Goal: Information Seeking & Learning: Learn about a topic

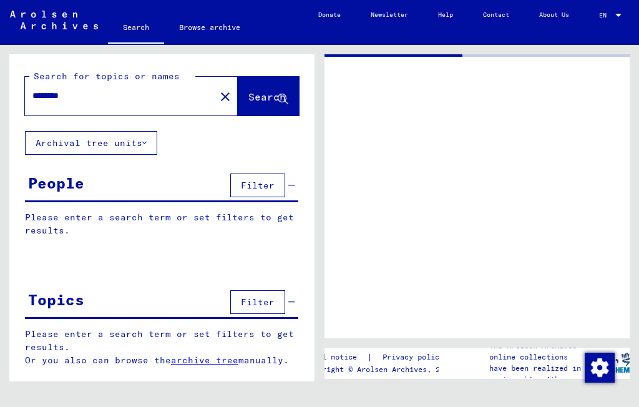
type input "******"
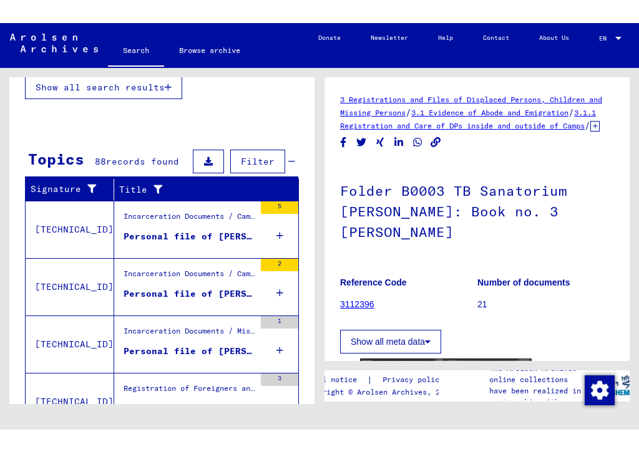
scroll to position [350, 0]
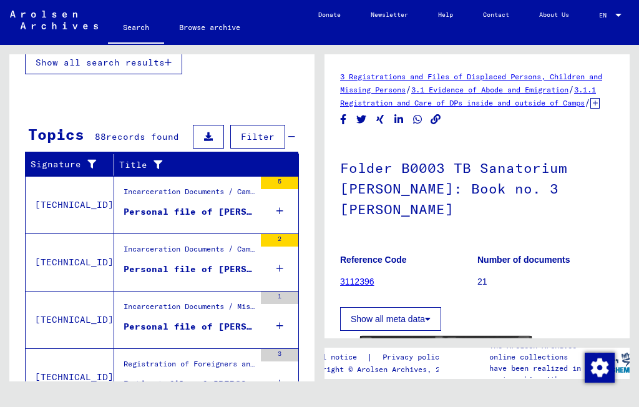
click at [231, 215] on div "Personal file of [PERSON_NAME], born on [DEMOGRAPHIC_DATA]" at bounding box center [188, 211] width 131 height 13
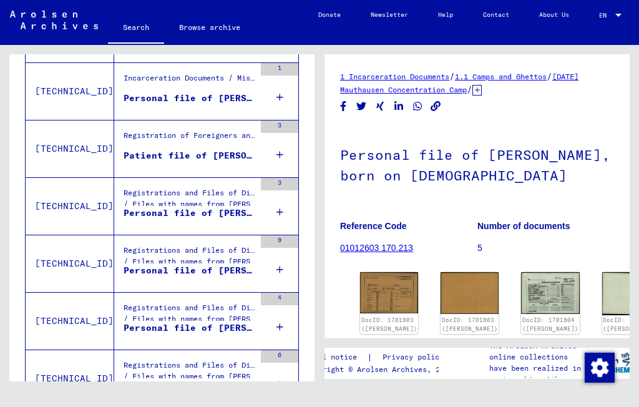
click at [372, 289] on img at bounding box center [389, 292] width 58 height 41
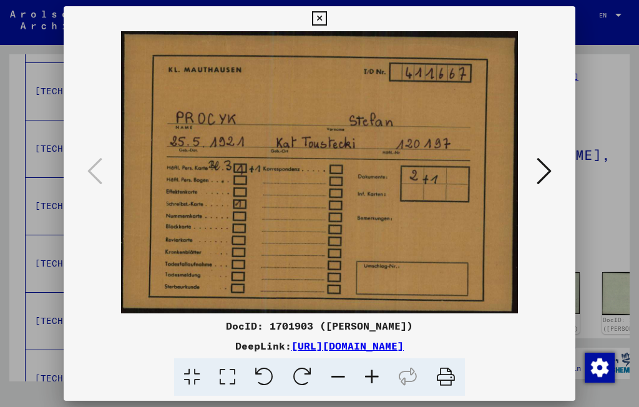
click at [326, 20] on icon at bounding box center [319, 18] width 14 height 15
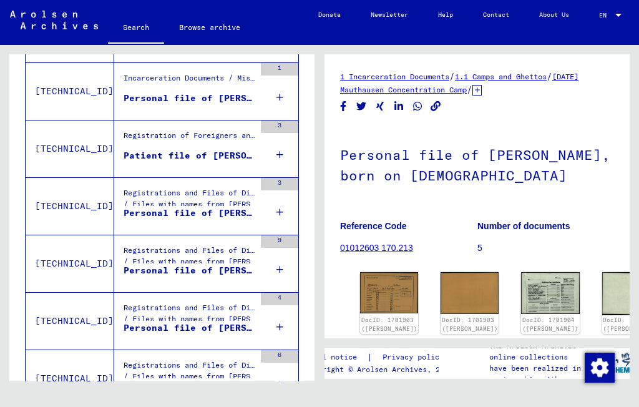
click at [183, 161] on div "Patient file of [PERSON_NAME]" at bounding box center [188, 155] width 131 height 13
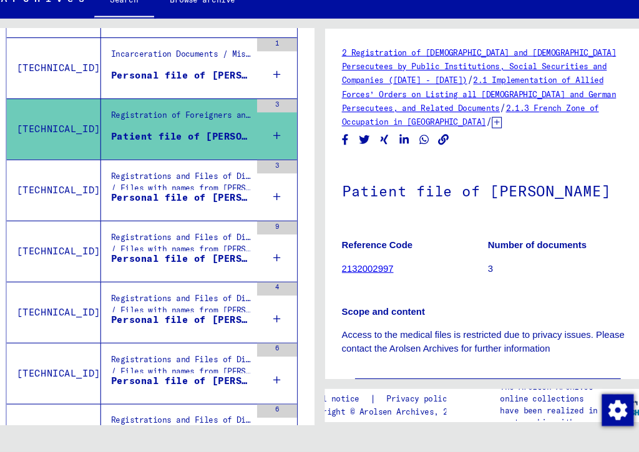
click at [155, 206] on div "Personal file of [PERSON_NAME], born on [DEMOGRAPHIC_DATA]" at bounding box center [188, 212] width 131 height 13
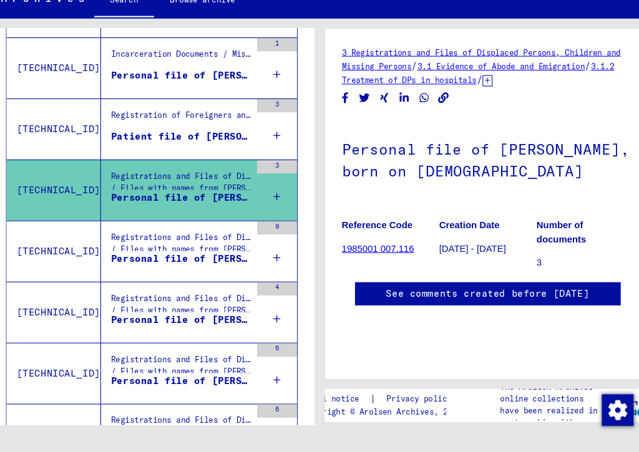
click at [155, 264] on div "Personal file of [PERSON_NAME], born on [DEMOGRAPHIC_DATA]" at bounding box center [188, 270] width 131 height 13
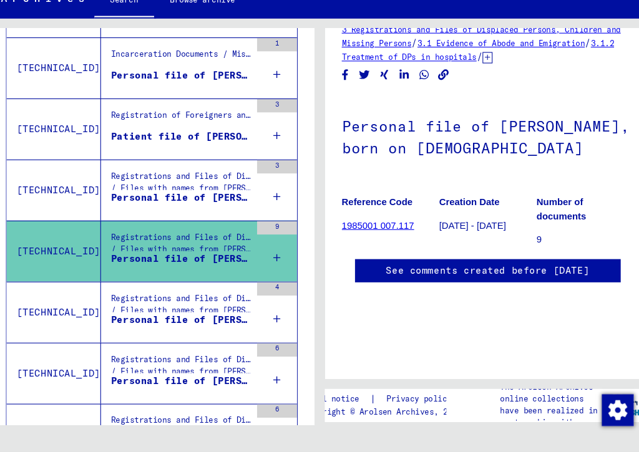
scroll to position [22, 0]
click at [154, 321] on div "Personal file of [PERSON_NAME]" at bounding box center [188, 327] width 131 height 13
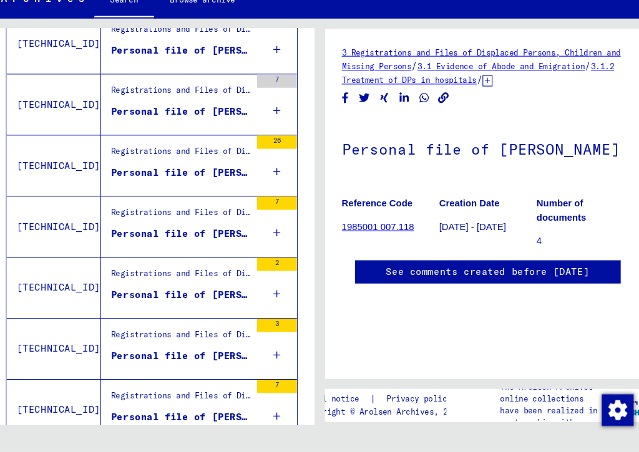
scroll to position [840, 0]
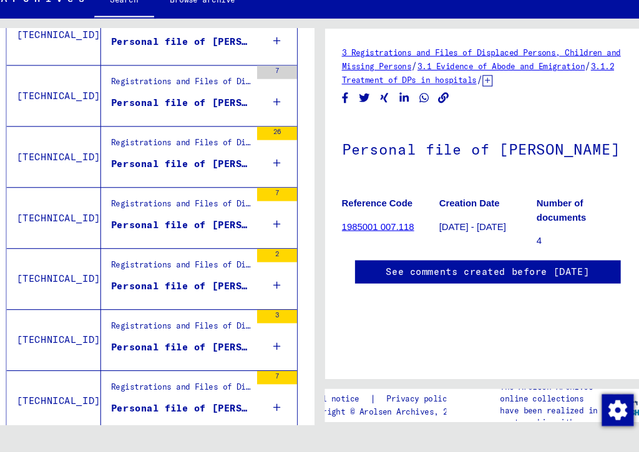
click at [198, 347] on div "Personal file of [PERSON_NAME], born on [DEMOGRAPHIC_DATA], born in [GEOGRAPHIC…" at bounding box center [188, 353] width 131 height 13
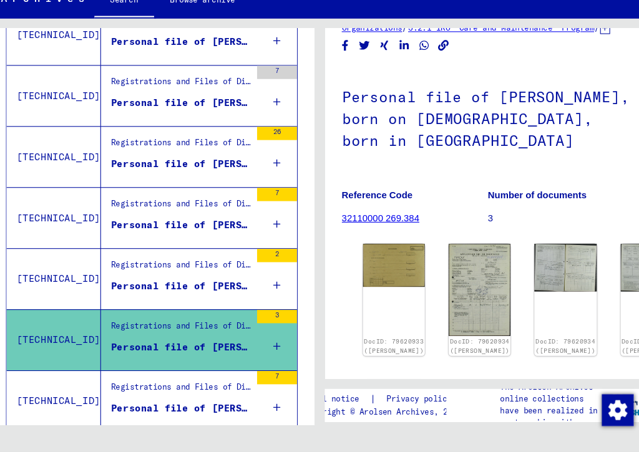
scroll to position [51, 0]
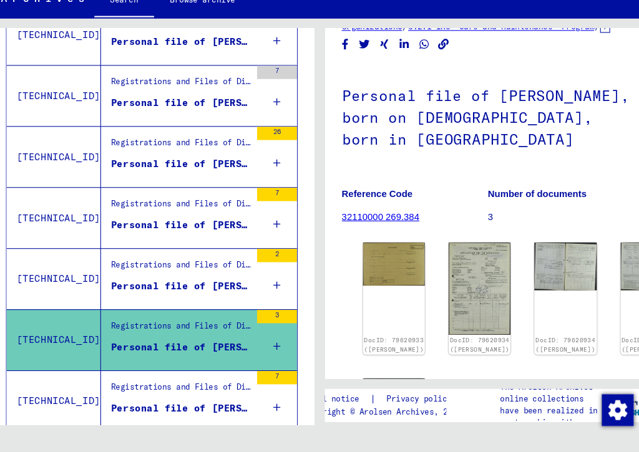
click at [187, 271] on figure "Registrations and Files of Displaced Persons, Children and Missing Persons / Re…" at bounding box center [188, 280] width 131 height 19
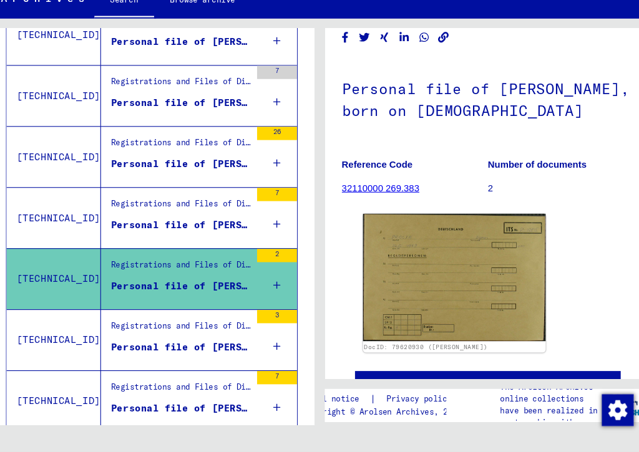
scroll to position [69, 0]
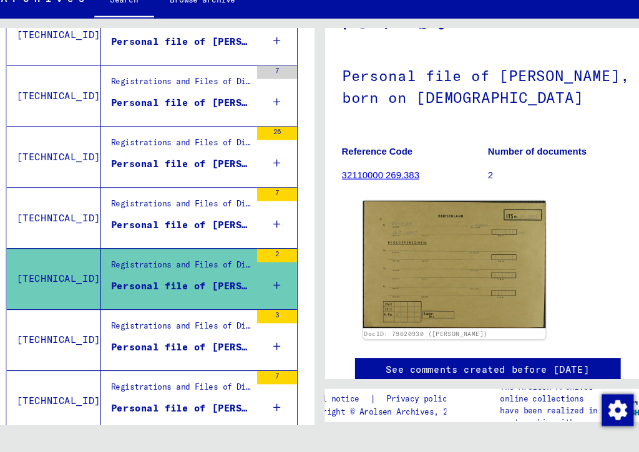
click at [190, 233] on div "Personal file of [PERSON_NAME], born on [DEMOGRAPHIC_DATA], born in [GEOGRAPHIC…" at bounding box center [188, 239] width 131 height 13
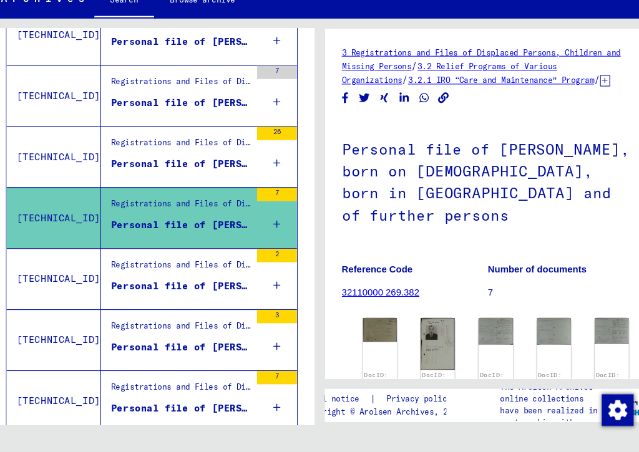
click at [193, 175] on div "Personal file of [PERSON_NAME], born on [DEMOGRAPHIC_DATA], born in [GEOGRAPHIC…" at bounding box center [188, 181] width 131 height 13
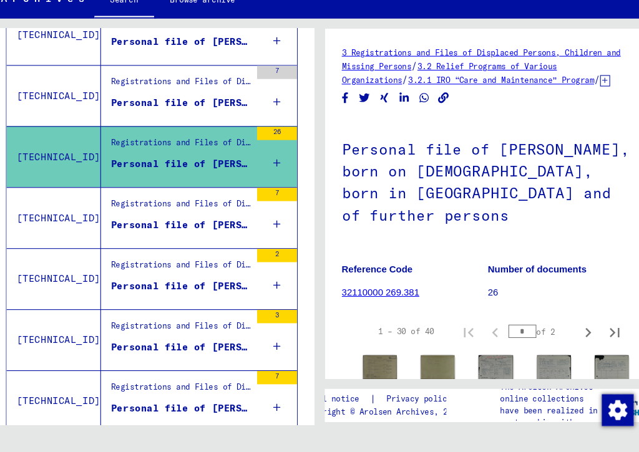
click at [193, 118] on div "Personal file of [PERSON_NAME], born on [DEMOGRAPHIC_DATA]" at bounding box center [188, 124] width 131 height 13
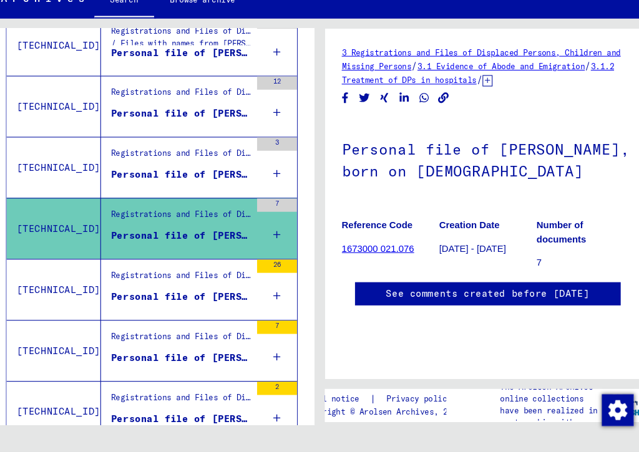
scroll to position [709, 0]
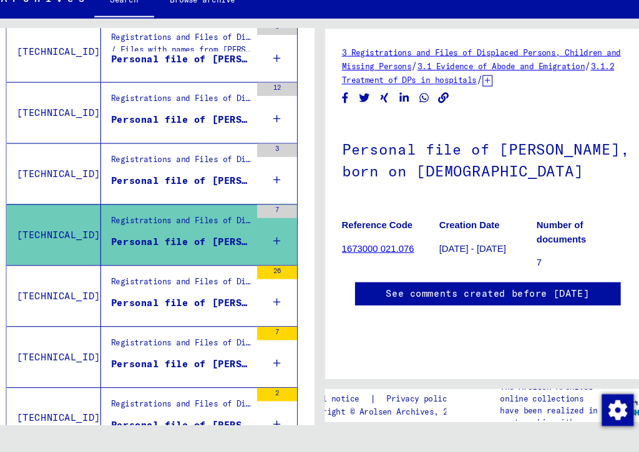
click at [188, 191] on div "Personal file of [PERSON_NAME], born on [DEMOGRAPHIC_DATA]" at bounding box center [188, 197] width 131 height 13
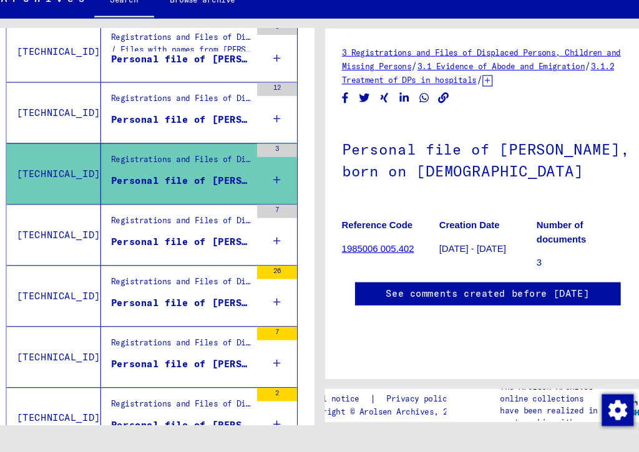
click at [187, 134] on div "Personal file of [PERSON_NAME], born on [DEMOGRAPHIC_DATA]" at bounding box center [188, 140] width 131 height 13
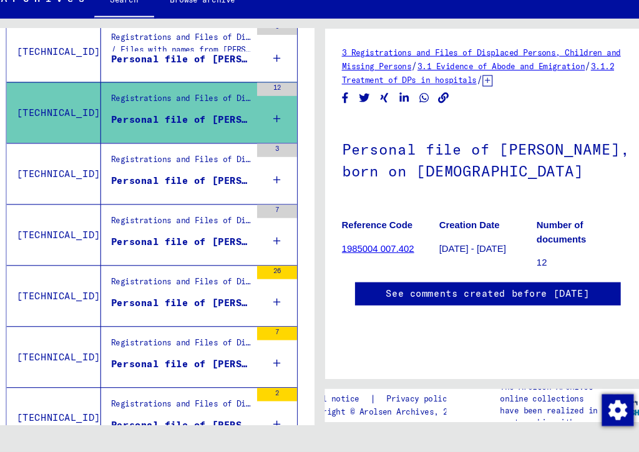
click at [211, 77] on div "Personal file of [PERSON_NAME], born on [DEMOGRAPHIC_DATA]" at bounding box center [188, 83] width 131 height 13
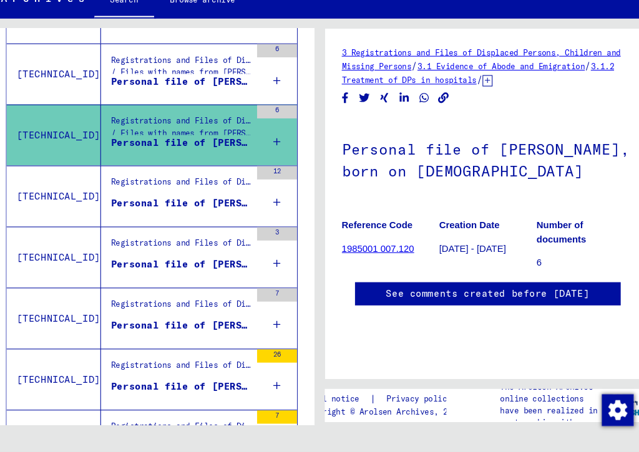
scroll to position [627, 0]
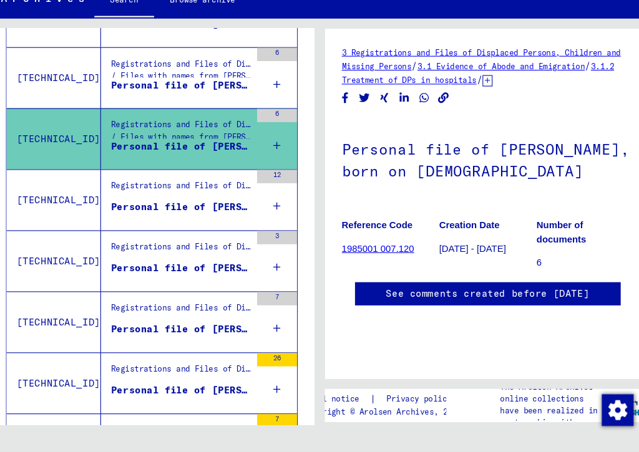
click at [200, 101] on div "Personal file of [PERSON_NAME], born on [DEMOGRAPHIC_DATA]" at bounding box center [188, 107] width 131 height 13
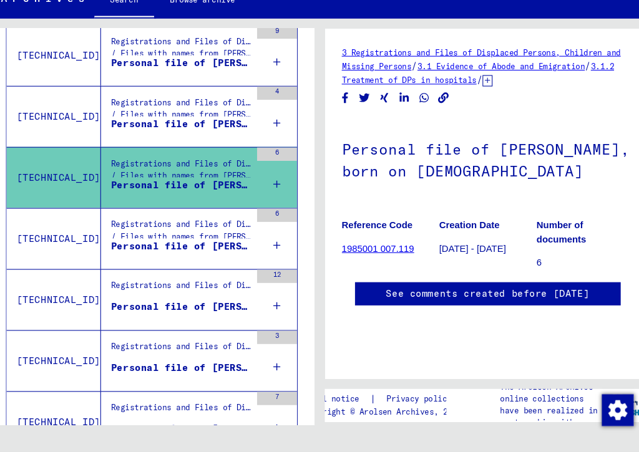
scroll to position [525, 0]
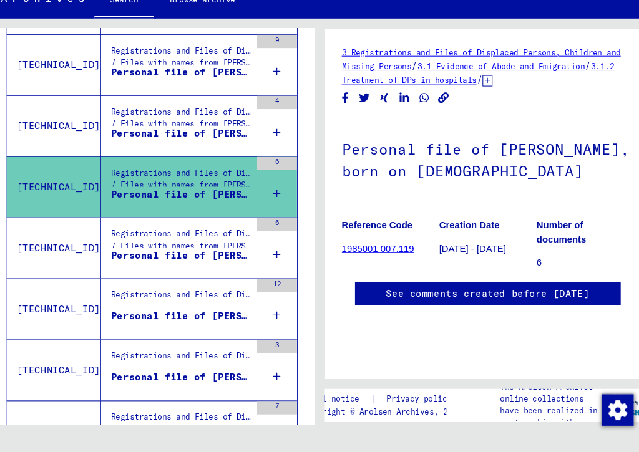
click at [204, 127] on div "Registrations and Files of Displaced Persons, Children and Missing Persons / Ev…" at bounding box center [188, 141] width 131 height 29
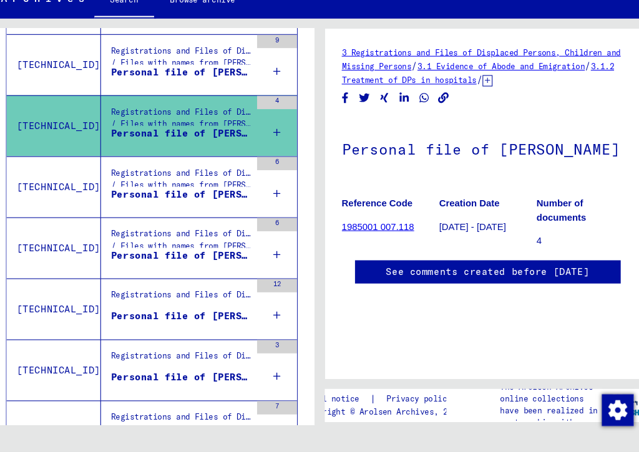
click at [194, 89] on div "Personal file of [PERSON_NAME], born on [DEMOGRAPHIC_DATA]" at bounding box center [188, 95] width 131 height 13
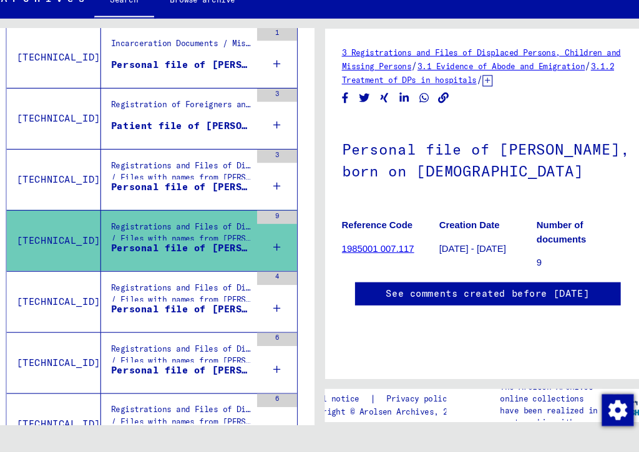
scroll to position [359, 0]
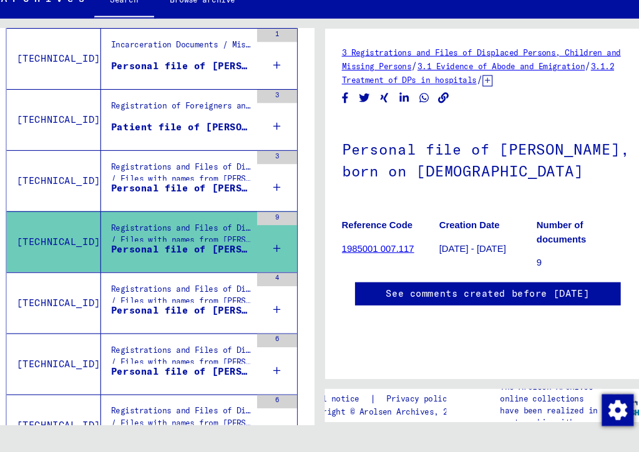
click at [211, 198] on div "Personal file of [PERSON_NAME], born on [DEMOGRAPHIC_DATA]" at bounding box center [188, 204] width 131 height 13
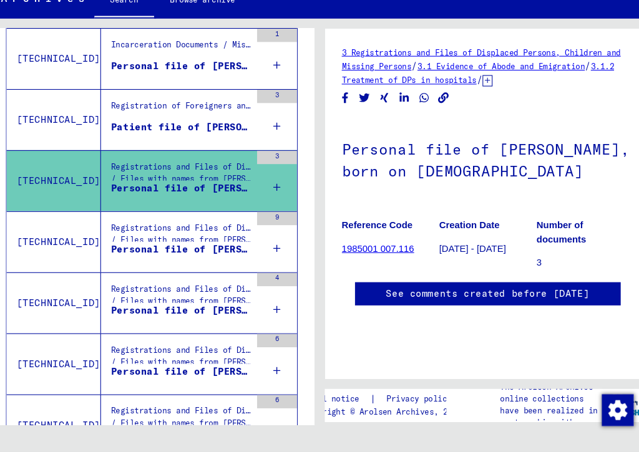
click at [211, 140] on div "Patient file of [PERSON_NAME]" at bounding box center [188, 146] width 131 height 13
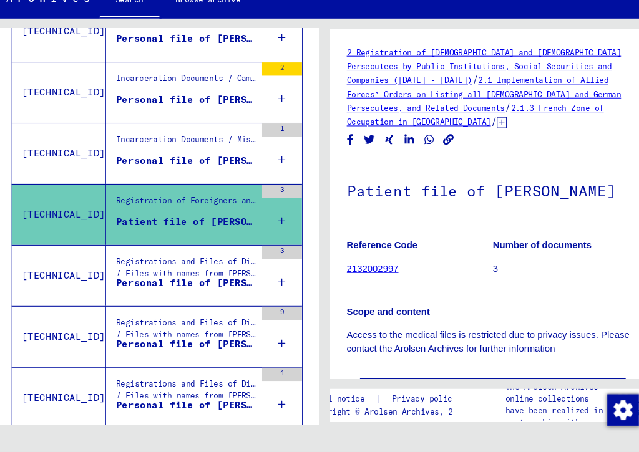
scroll to position [268, 0]
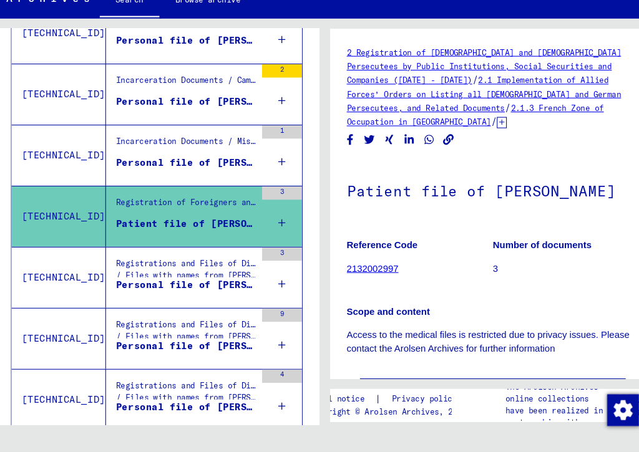
click at [215, 174] on div "Personal file of [PERSON_NAME], born on [DEMOGRAPHIC_DATA]" at bounding box center [188, 180] width 131 height 13
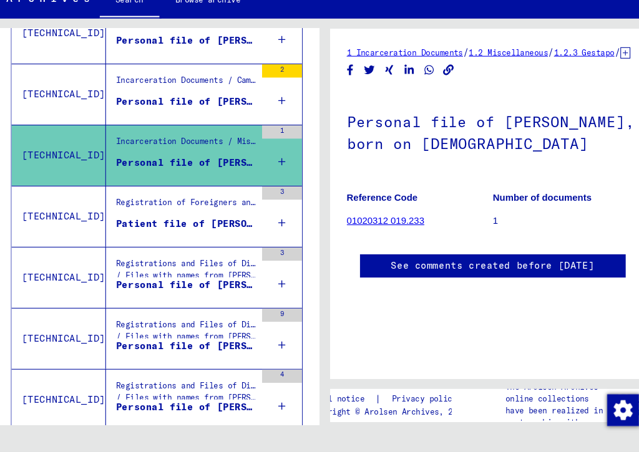
click at [213, 117] on div "Personal file of [PERSON_NAME], born on [DEMOGRAPHIC_DATA]" at bounding box center [188, 123] width 131 height 13
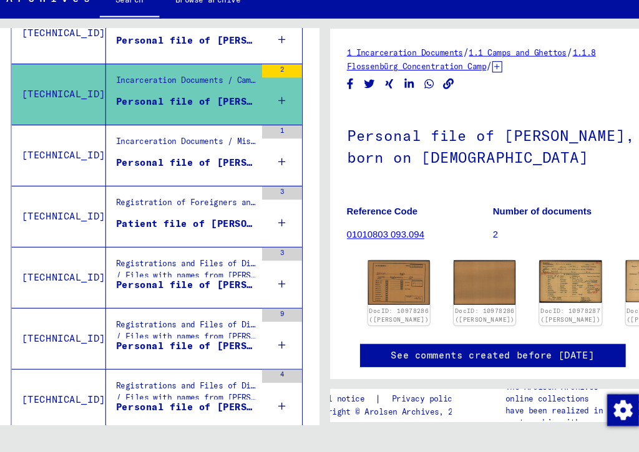
click at [227, 59] on div "Personal file of [PERSON_NAME], born on [DEMOGRAPHIC_DATA]" at bounding box center [188, 65] width 131 height 13
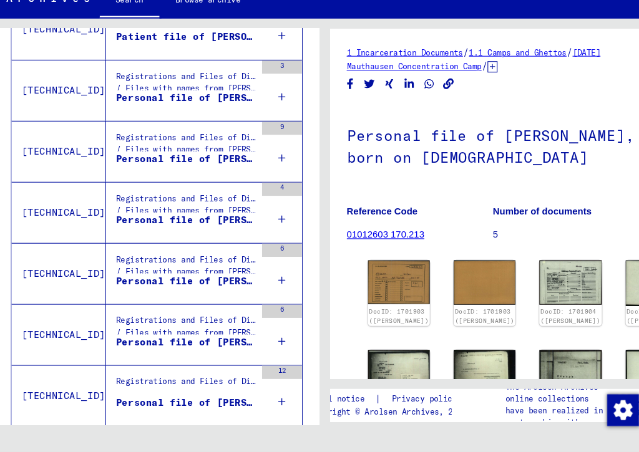
scroll to position [455, 0]
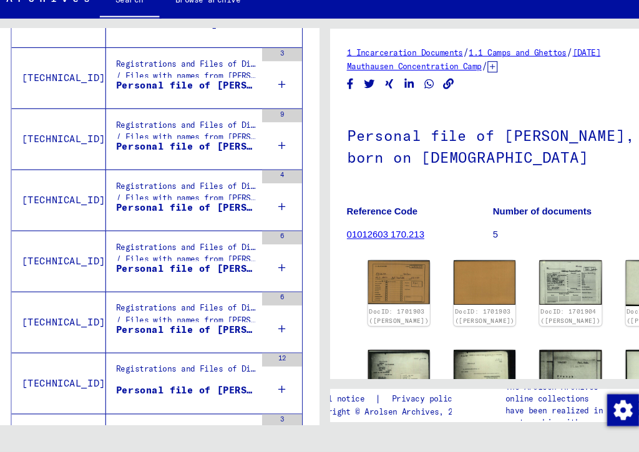
click at [208, 388] on div "Personal file of [PERSON_NAME], born on [DEMOGRAPHIC_DATA]" at bounding box center [188, 394] width 131 height 13
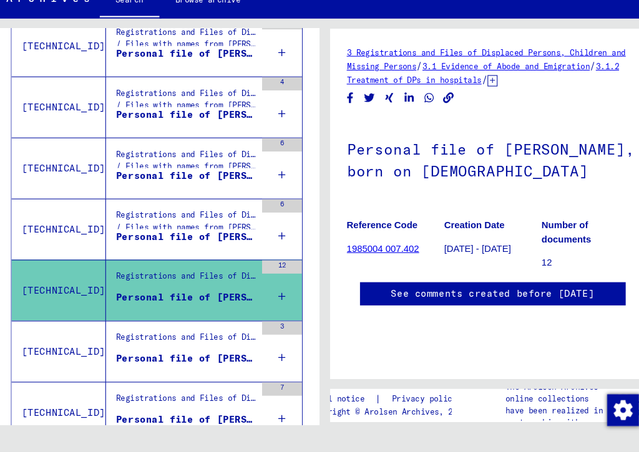
scroll to position [571, 0]
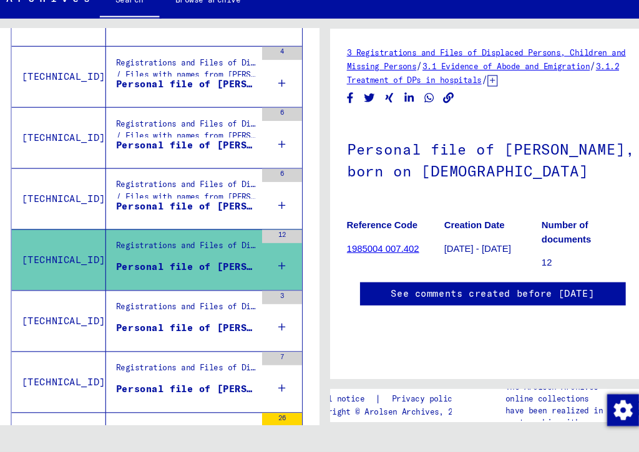
click at [208, 329] on div "Personal file of [PERSON_NAME], born on [DEMOGRAPHIC_DATA]" at bounding box center [188, 335] width 131 height 13
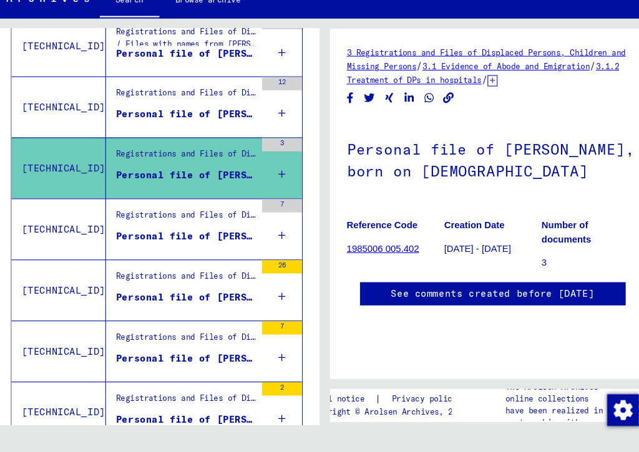
scroll to position [719, 0]
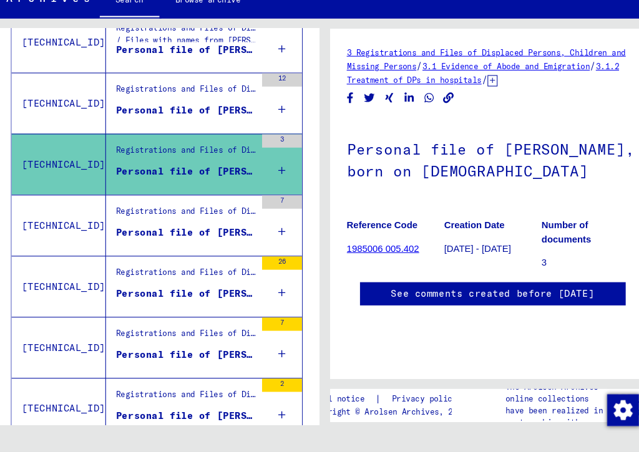
click at [215, 297] on div "Personal file of [PERSON_NAME], born on [DEMOGRAPHIC_DATA], born in [GEOGRAPHIC…" at bounding box center [188, 303] width 131 height 13
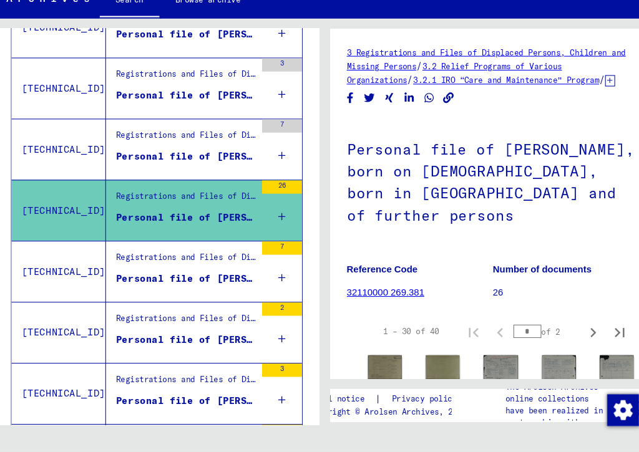
scroll to position [790, 0]
click at [203, 283] on div "Personal file of [PERSON_NAME], born on [DEMOGRAPHIC_DATA], born in [GEOGRAPHIC…" at bounding box center [188, 289] width 131 height 13
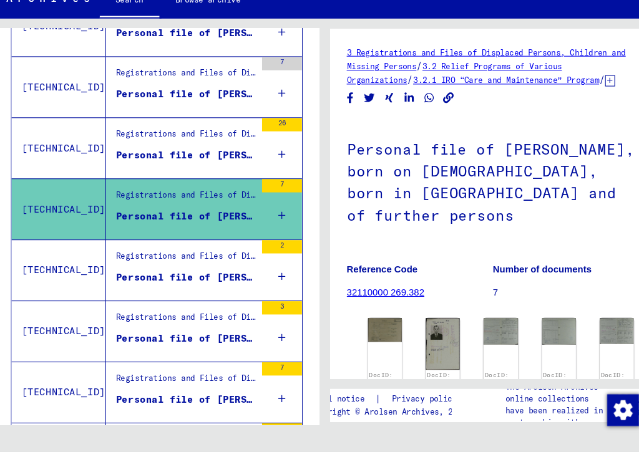
scroll to position [849, 0]
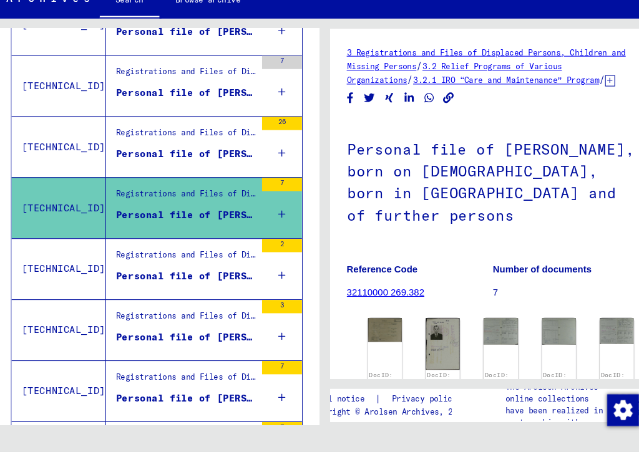
click at [199, 281] on div "Personal file of [PERSON_NAME], born on [DEMOGRAPHIC_DATA]" at bounding box center [188, 287] width 131 height 13
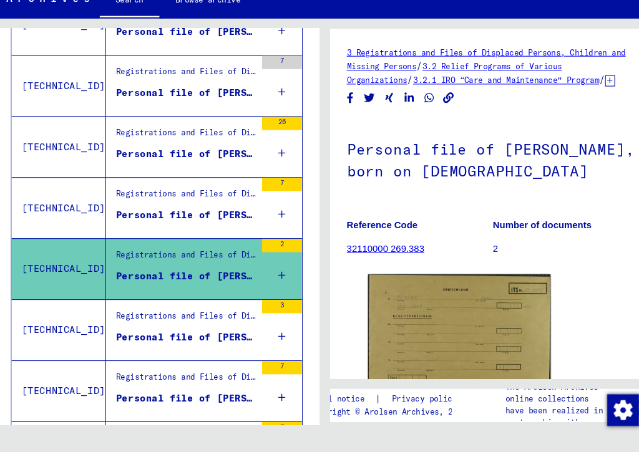
scroll to position [898, 0]
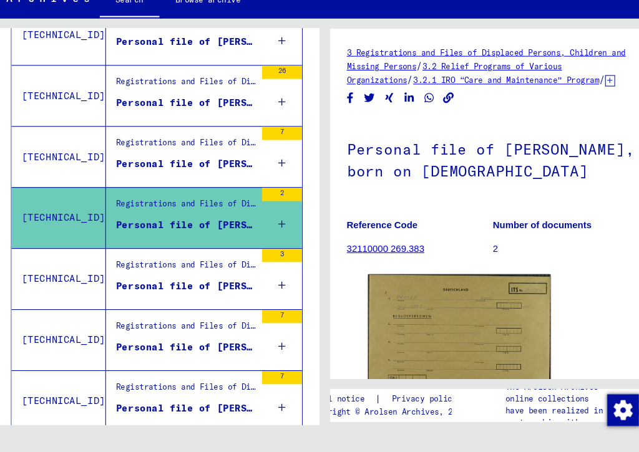
click at [196, 290] on div "Personal file of [PERSON_NAME], born on [DEMOGRAPHIC_DATA], born in [GEOGRAPHIC…" at bounding box center [188, 296] width 131 height 13
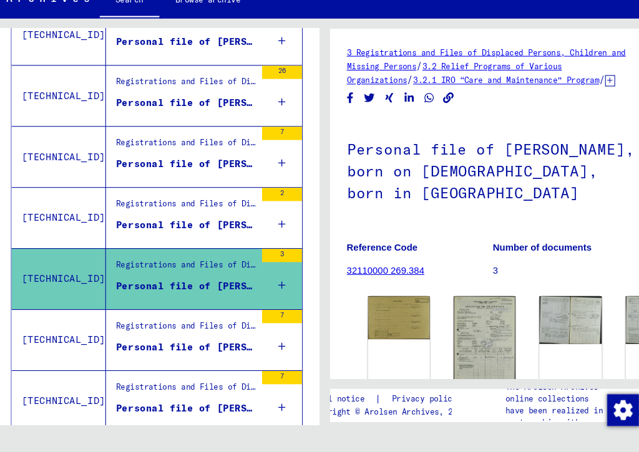
click at [217, 328] on figure "Registrations and Files of Displaced Persons, Children and Missing Persons / Re…" at bounding box center [188, 337] width 131 height 19
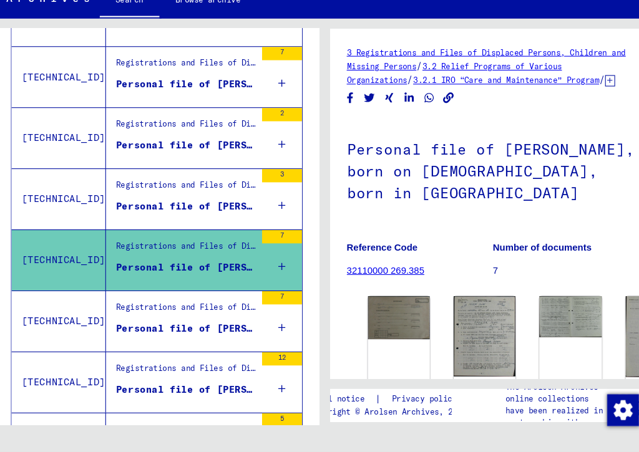
scroll to position [974, 0]
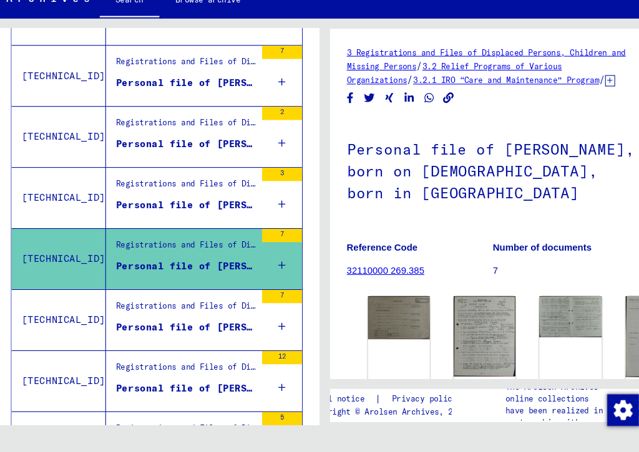
click at [208, 329] on div "Personal file of [PERSON_NAME], born on [DEMOGRAPHIC_DATA], born in [GEOGRAPHIC…" at bounding box center [188, 335] width 131 height 13
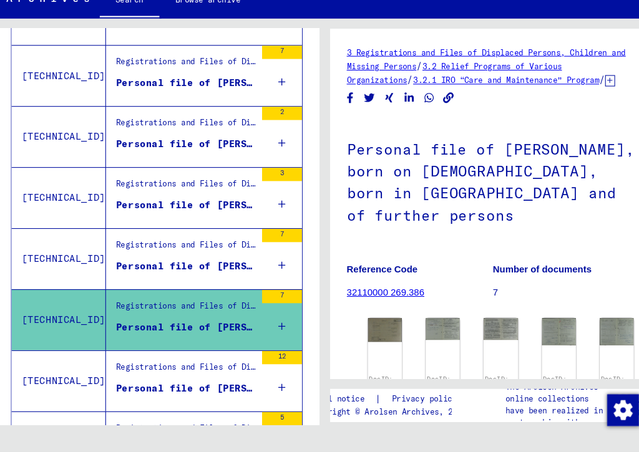
scroll to position [1020, 0]
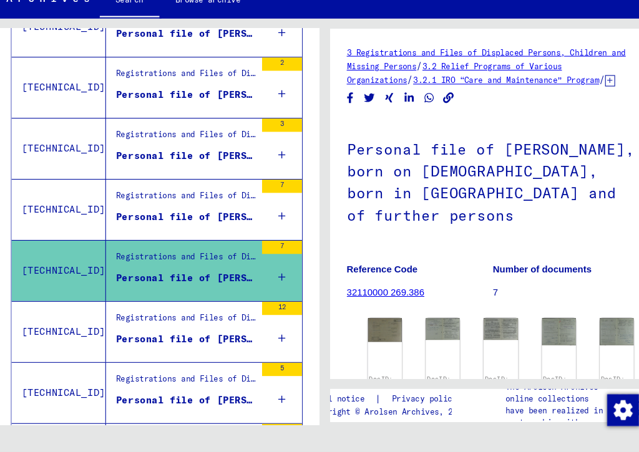
click at [195, 340] on div "Personal file of [PERSON_NAME], born on [DEMOGRAPHIC_DATA], born in [GEOGRAPHIC…" at bounding box center [188, 346] width 131 height 13
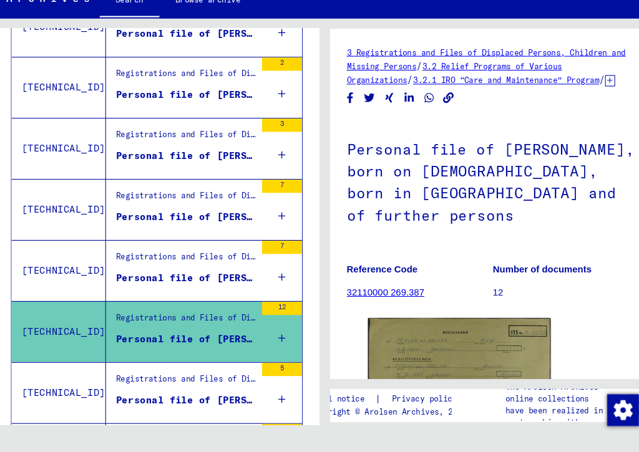
scroll to position [1048, 0]
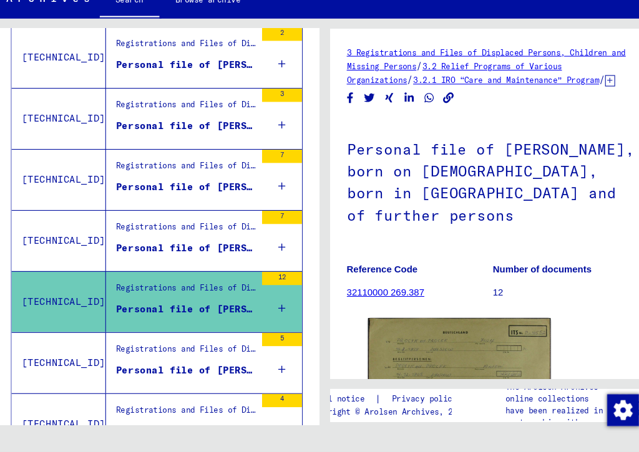
click at [198, 369] on div "Personal file of [PERSON_NAME], born on [DEMOGRAPHIC_DATA], born in [GEOGRAPHIC…" at bounding box center [188, 375] width 131 height 13
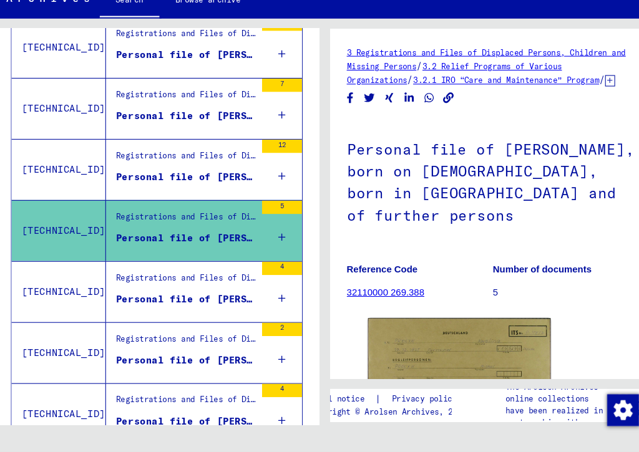
scroll to position [1179, 0]
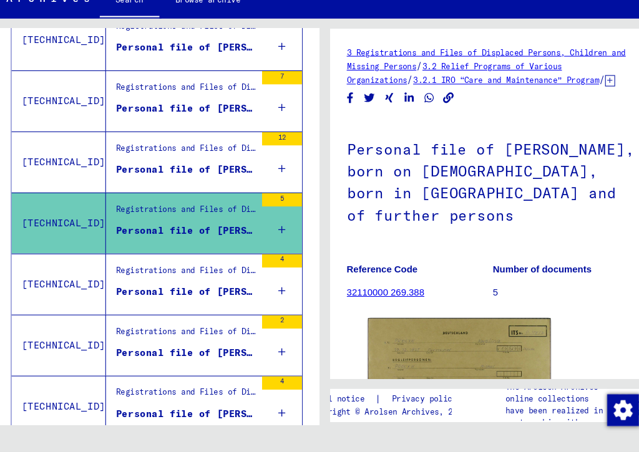
click at [205, 295] on div "Personal file of [PERSON_NAME], born on [DEMOGRAPHIC_DATA]" at bounding box center [188, 301] width 131 height 13
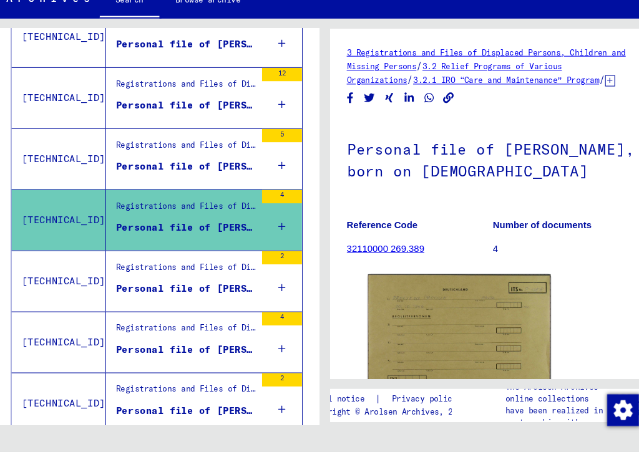
scroll to position [1264, 0]
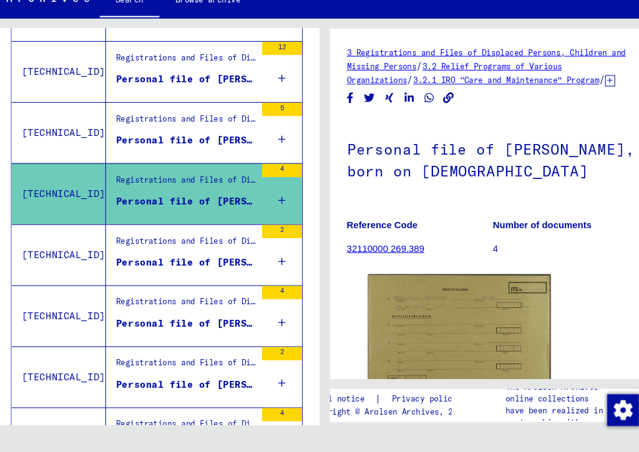
click at [216, 268] on div "Personal file of [PERSON_NAME], born on [DEMOGRAPHIC_DATA]" at bounding box center [188, 274] width 131 height 13
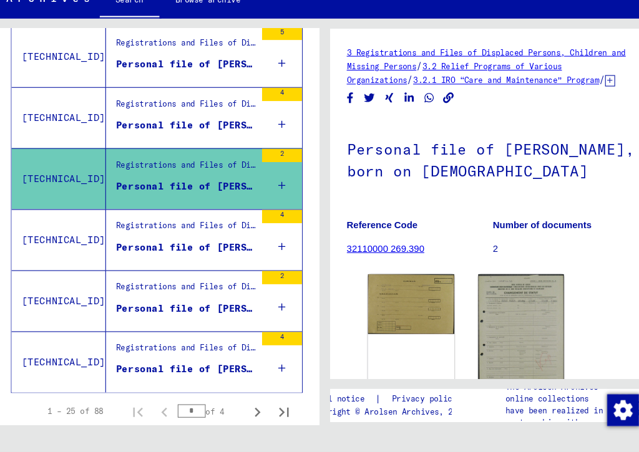
scroll to position [1345, 0]
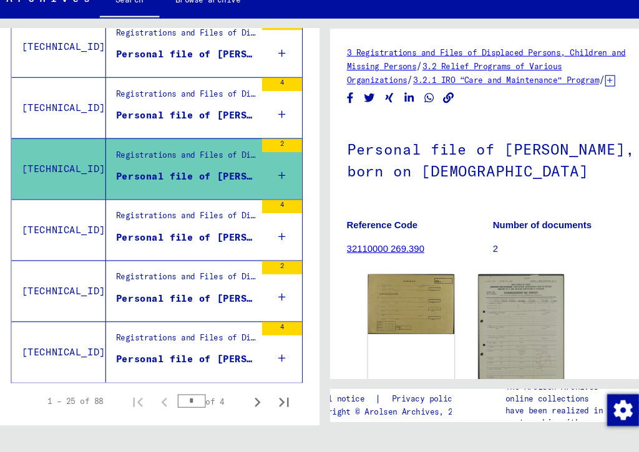
click at [215, 244] on div "Personal file of [PERSON_NAME], born on [DEMOGRAPHIC_DATA], born in [GEOGRAPHIC…" at bounding box center [188, 250] width 131 height 13
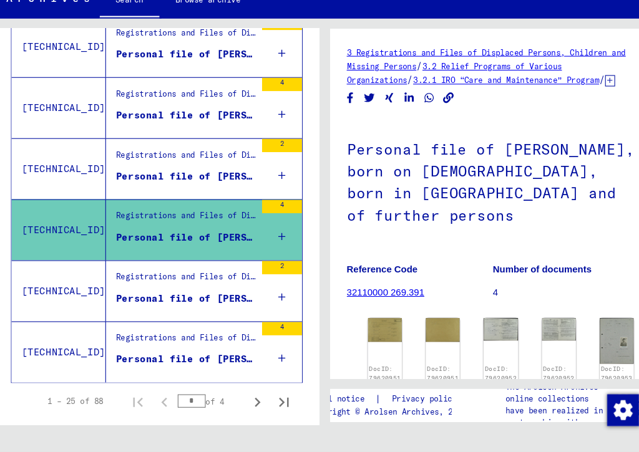
click at [209, 301] on div "Personal file of [PERSON_NAME], born on [DEMOGRAPHIC_DATA], born in [GEOGRAPHIC…" at bounding box center [188, 307] width 131 height 13
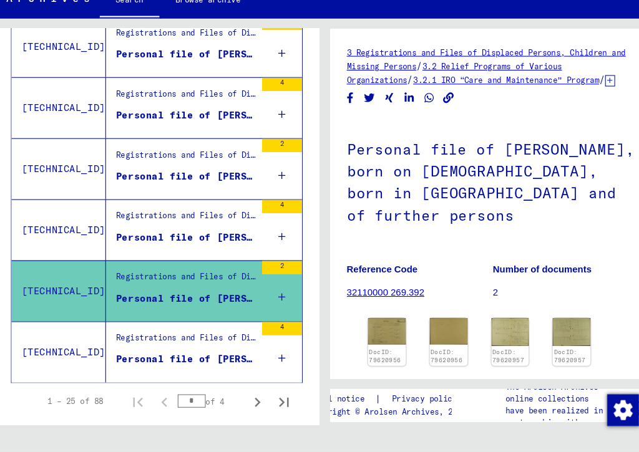
click at [205, 359] on div "Personal file of [PERSON_NAME], born on [DEMOGRAPHIC_DATA] and of further perso…" at bounding box center [188, 365] width 131 height 13
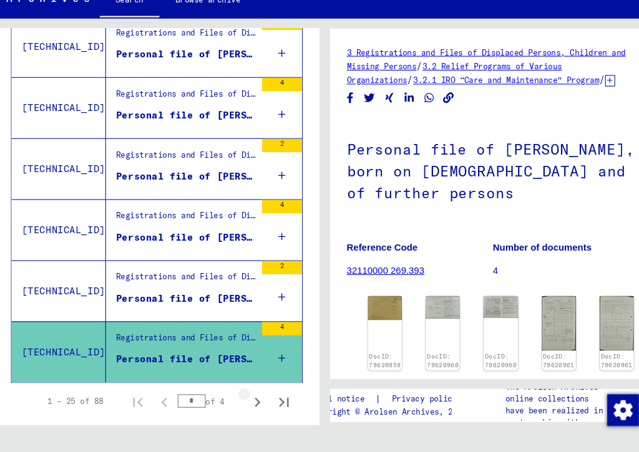
click at [248, 397] on icon "Next page" at bounding box center [256, 405] width 17 height 17
type input "*"
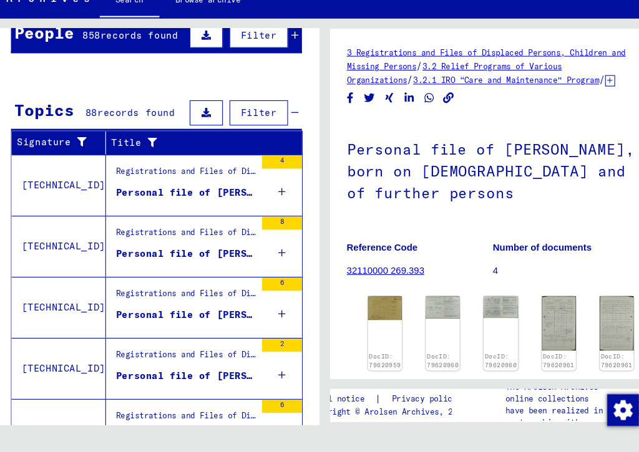
scroll to position [123, 0]
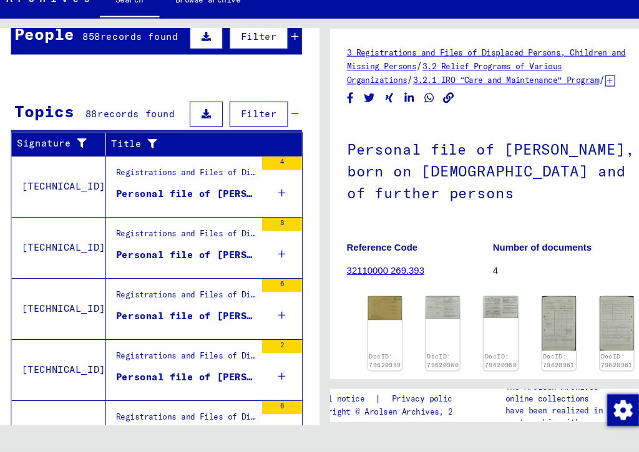
click at [217, 203] on div "Personal file of [PERSON_NAME], born on [DEMOGRAPHIC_DATA], born in [GEOGRAPHIC…" at bounding box center [188, 209] width 131 height 13
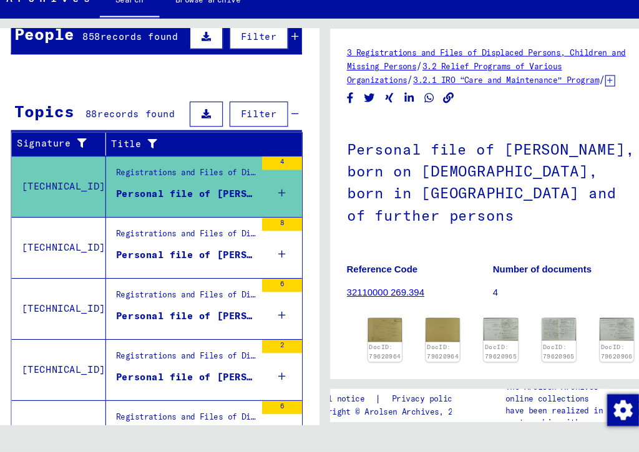
click at [202, 261] on div "Personal file of [PERSON_NAME], born on [DEMOGRAPHIC_DATA], born in [GEOGRAPHIC…" at bounding box center [188, 267] width 131 height 13
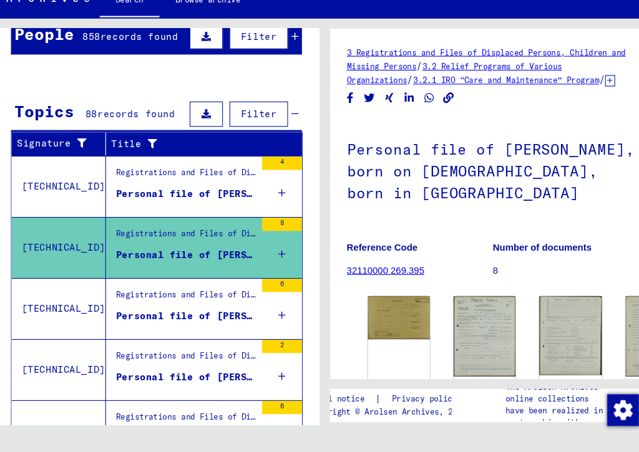
scroll to position [132, 0]
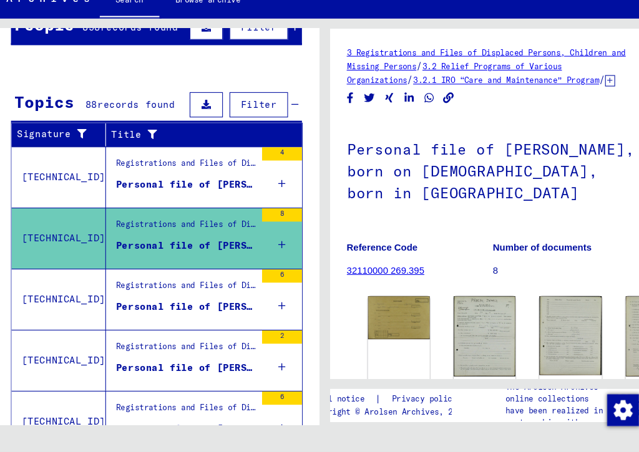
click at [208, 309] on div "Personal file of [PERSON_NAME], born on [DEMOGRAPHIC_DATA], born in [GEOGRAPHIC…" at bounding box center [188, 315] width 131 height 13
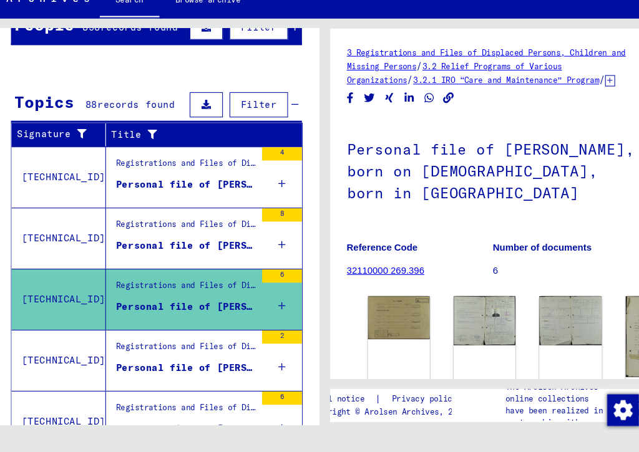
scroll to position [196, 0]
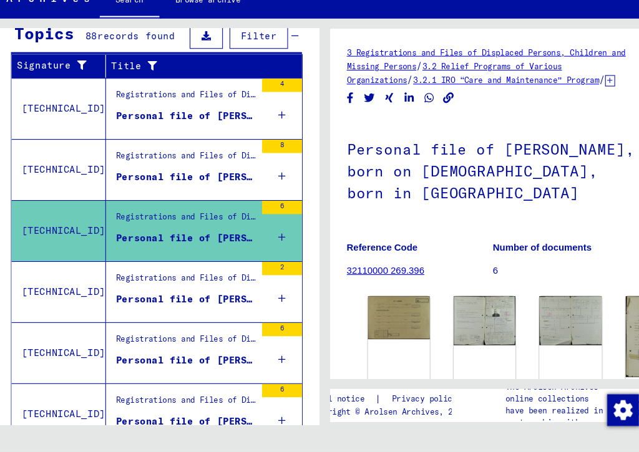
click at [215, 302] on div "Personal file of [PERSON_NAME], born on [DEMOGRAPHIC_DATA]" at bounding box center [188, 308] width 131 height 13
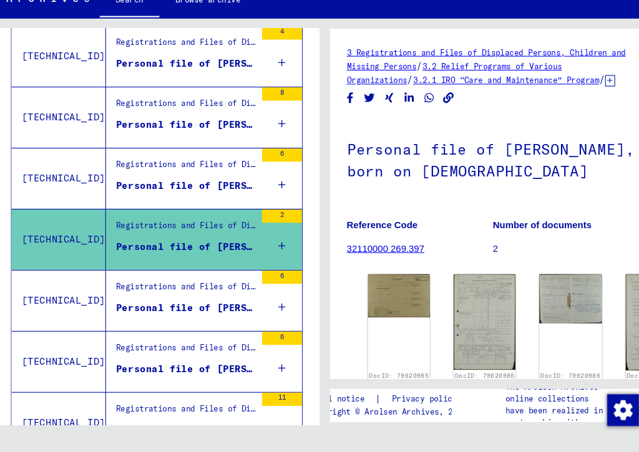
scroll to position [283, 0]
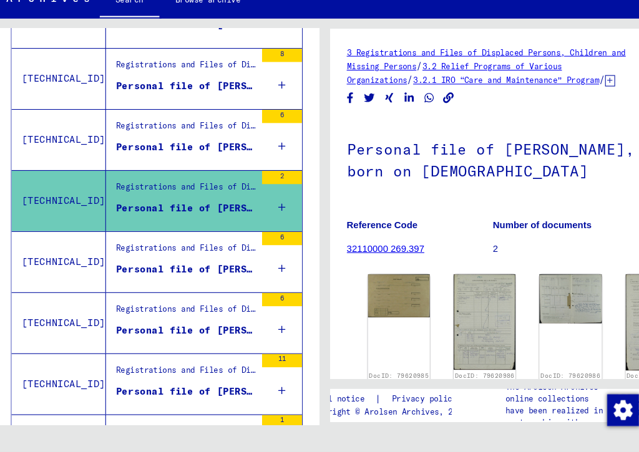
click at [218, 274] on div "Personal file of [PERSON_NAME], born on [DEMOGRAPHIC_DATA], born in [GEOGRAPHIC…" at bounding box center [188, 280] width 131 height 13
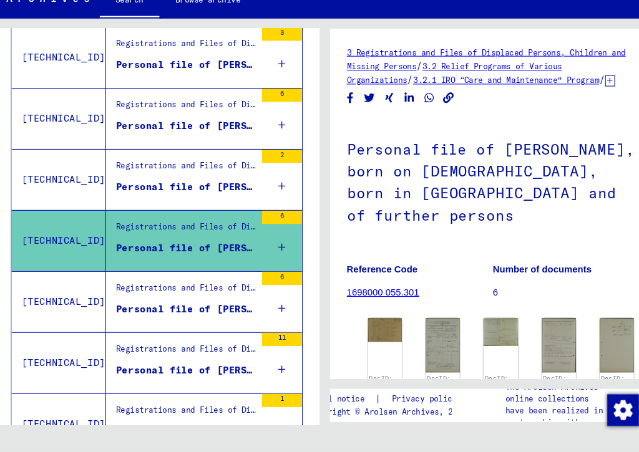
scroll to position [304, 0]
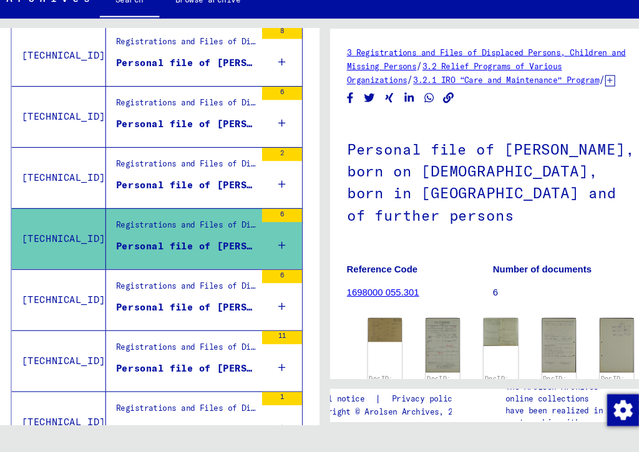
click at [205, 310] on div "Personal file of [PERSON_NAME], born on [DEMOGRAPHIC_DATA] and of further perso…" at bounding box center [188, 316] width 131 height 13
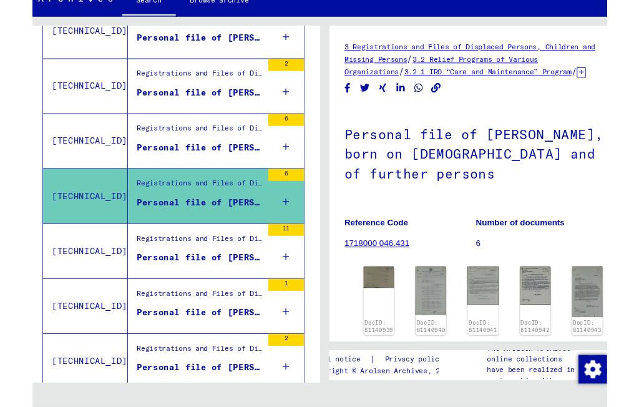
scroll to position [381, 0]
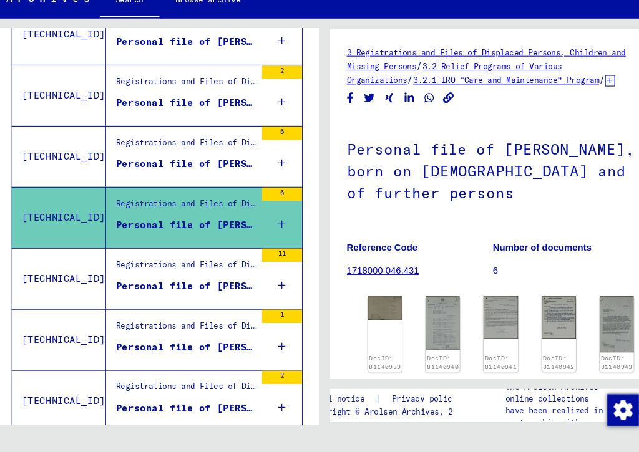
click at [367, 311] on img at bounding box center [376, 317] width 32 height 22
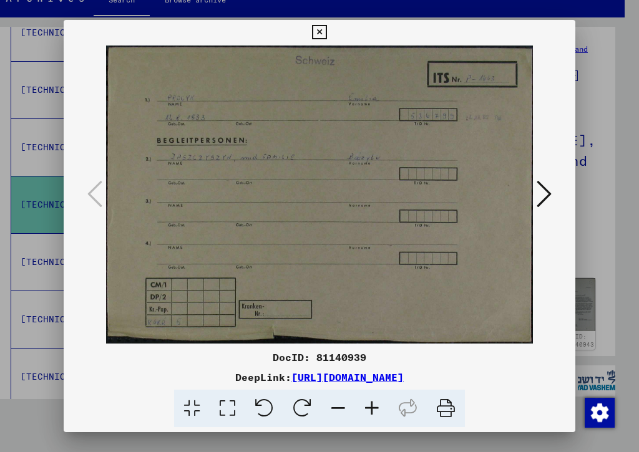
click at [536, 190] on icon at bounding box center [543, 194] width 15 height 30
